Goal: Find specific page/section: Find specific page/section

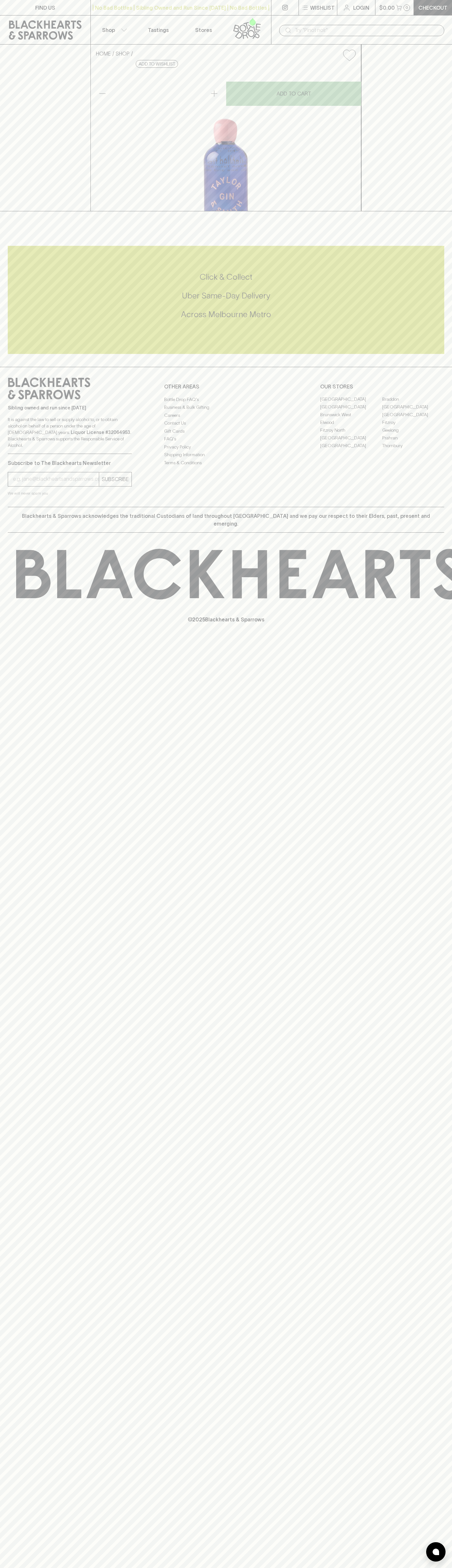
click at [219, 16] on link "Stores" at bounding box center [203, 29] width 45 height 29
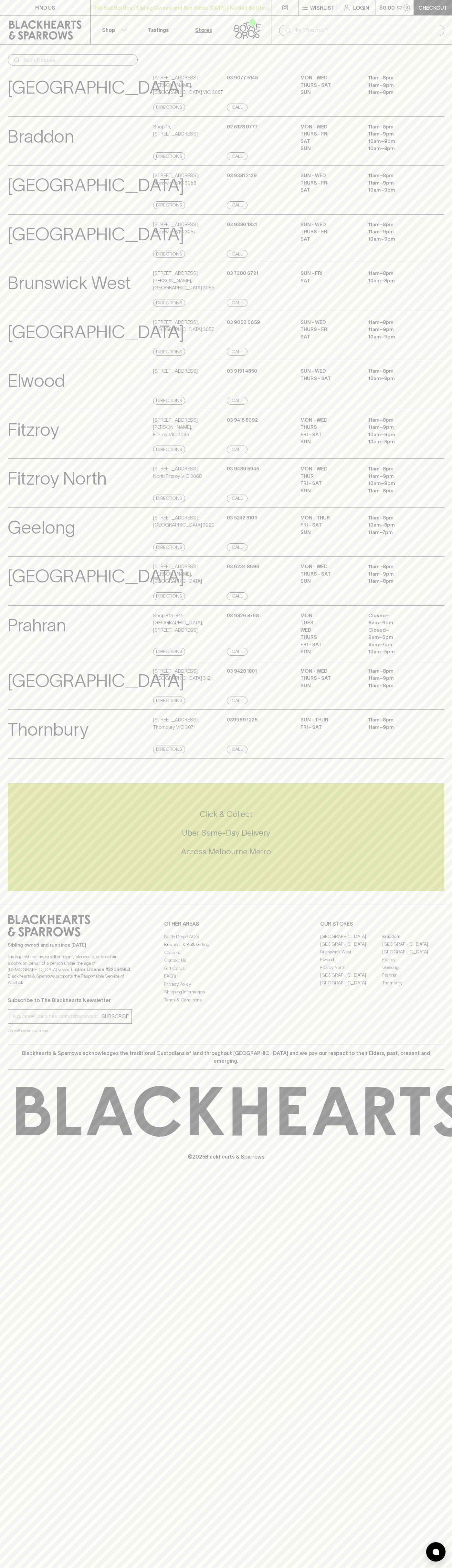
click at [106, 1567] on html "FIND US | No Bad Bottles | Sibling Owned and Run Since [DATE] | No Bad Bottles …" at bounding box center [226, 784] width 452 height 1568
click at [21, 695] on p "[GEOGRAPHIC_DATA]" at bounding box center [96, 681] width 176 height 27
